Goal: Complete application form: Complete application form

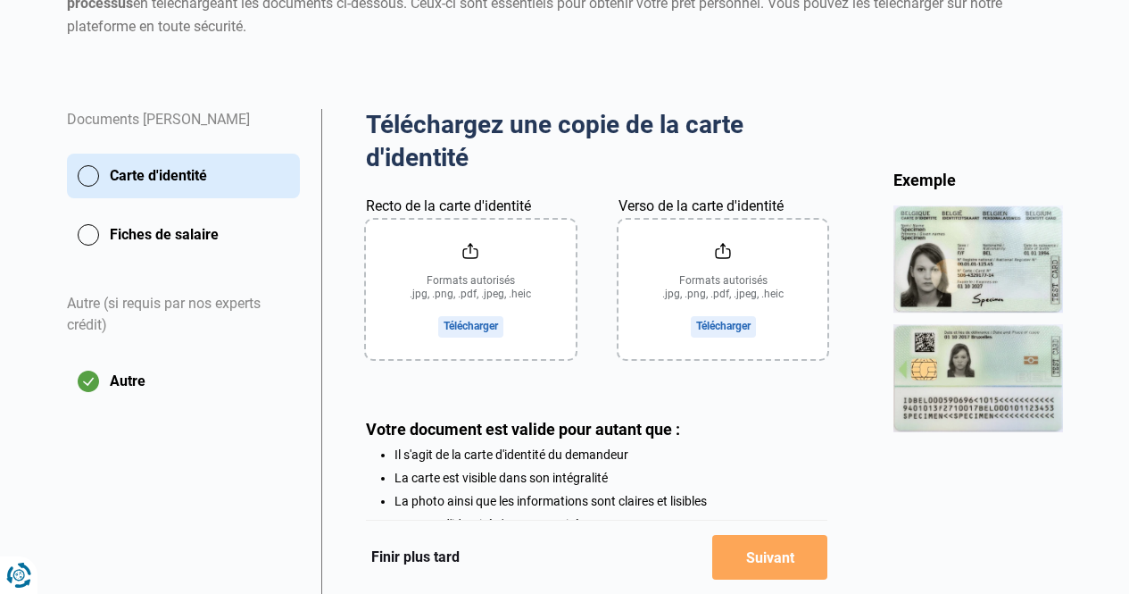
click at [83, 237] on button "Fiches de salaire" at bounding box center [183, 234] width 233 height 45
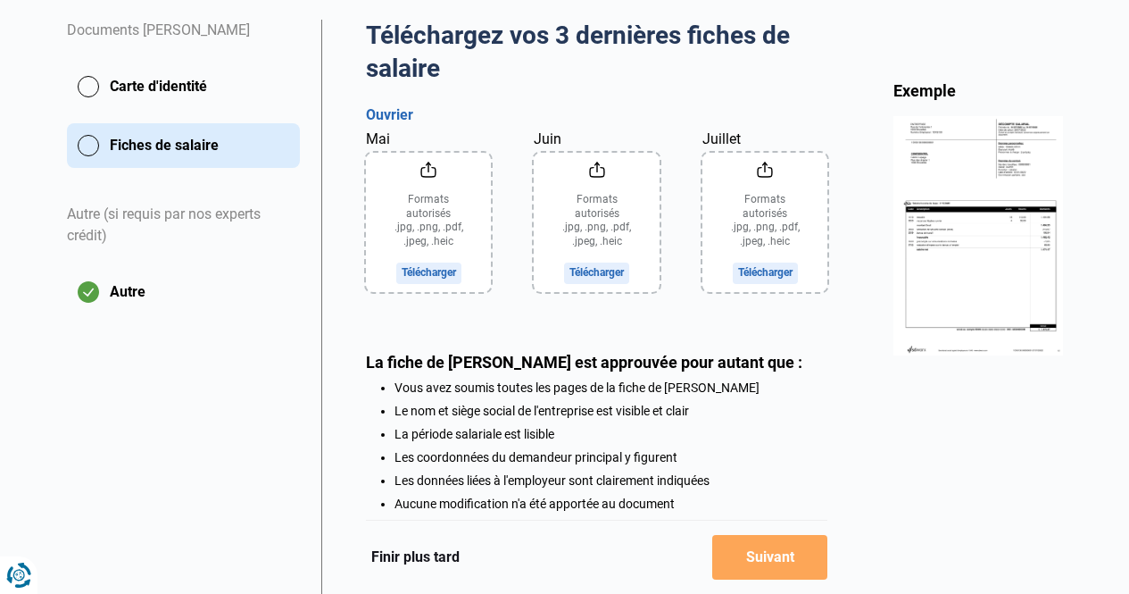
scroll to position [386, 0]
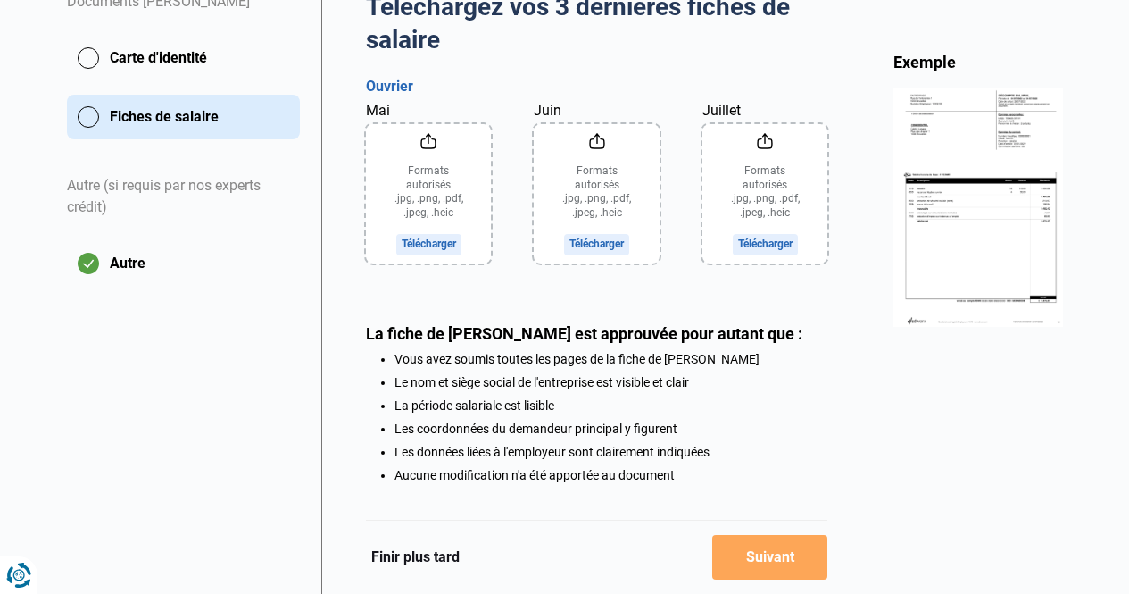
click at [90, 266] on button "Autre" at bounding box center [183, 263] width 233 height 45
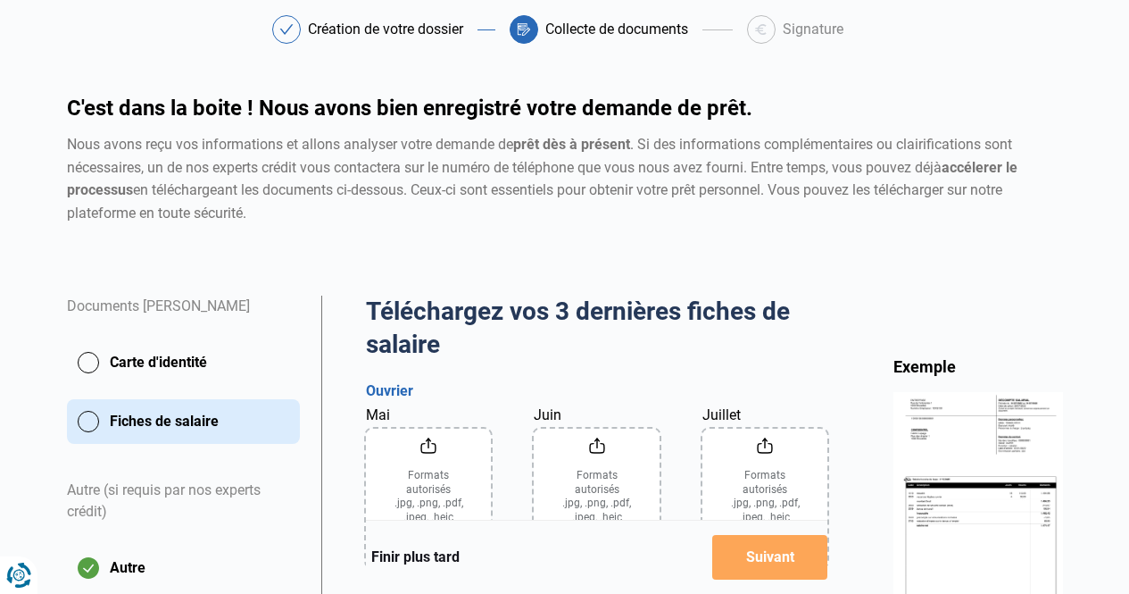
scroll to position [89, 0]
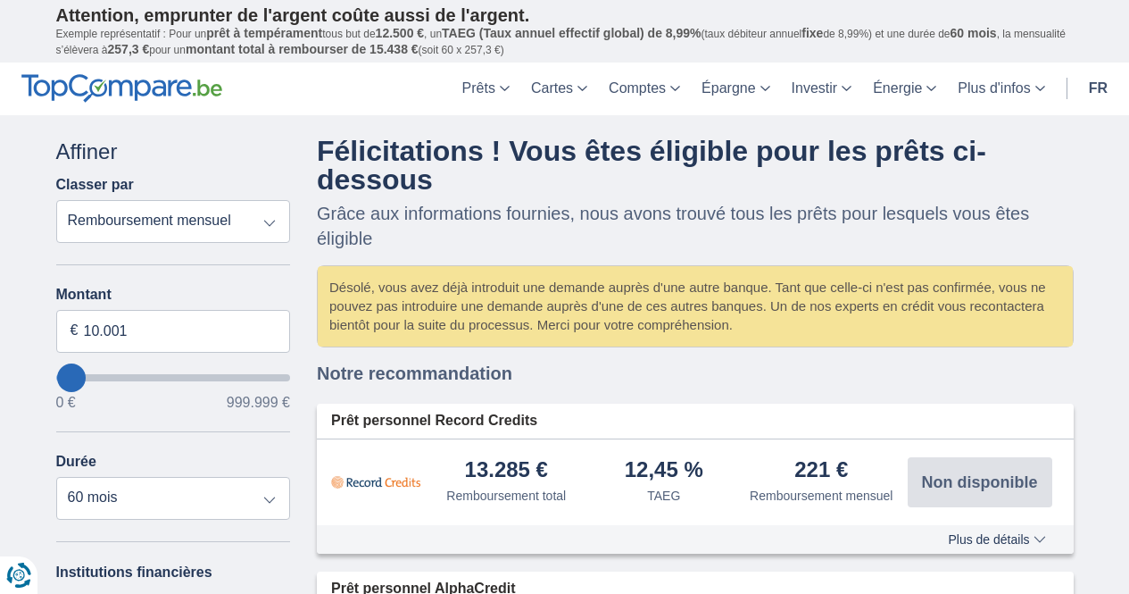
click at [1044, 537] on span "Plus de détails" at bounding box center [996, 539] width 97 height 12
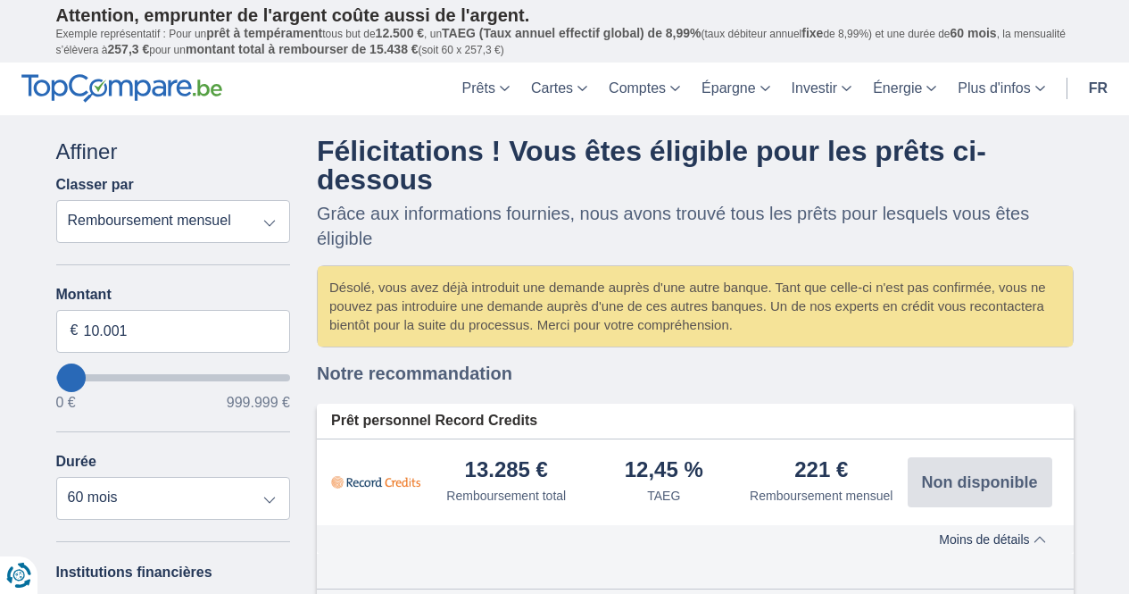
click at [926, 532] on button "Plus de détails Moins de détails" at bounding box center [992, 539] width 133 height 14
